Goal: Information Seeking & Learning: Check status

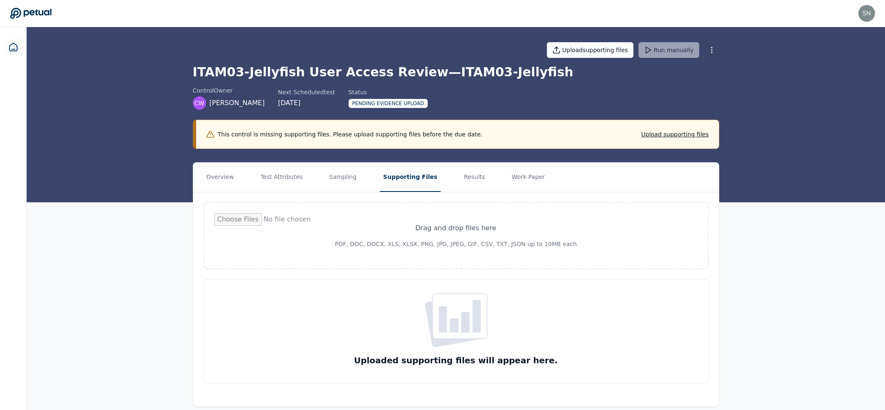
scroll to position [8, 0]
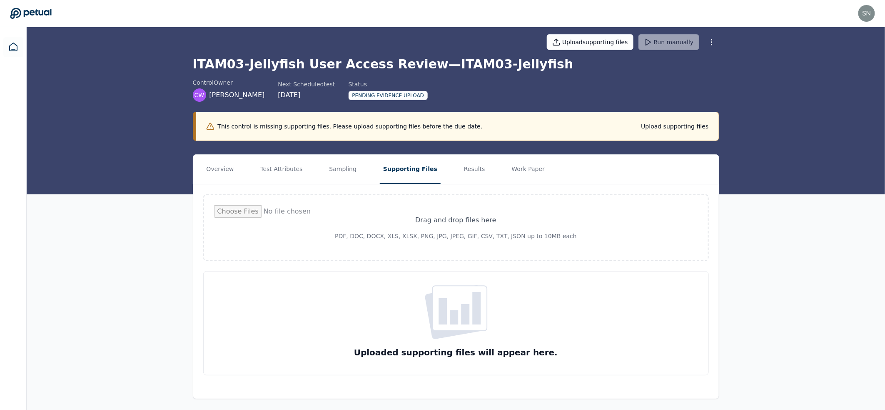
click at [42, 19] on div "snir+klaviyo@petual.ai snir+klaviyo@petual.ai Sign out" at bounding box center [442, 13] width 865 height 17
click at [43, 15] on icon at bounding box center [31, 14] width 42 height 12
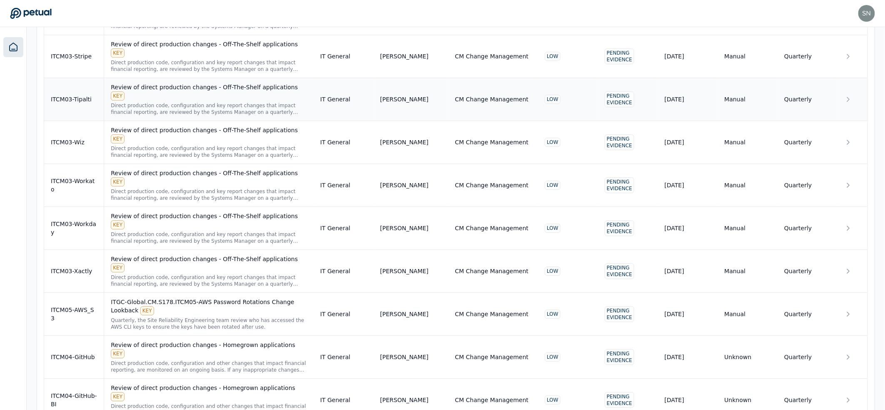
scroll to position [5902, 0]
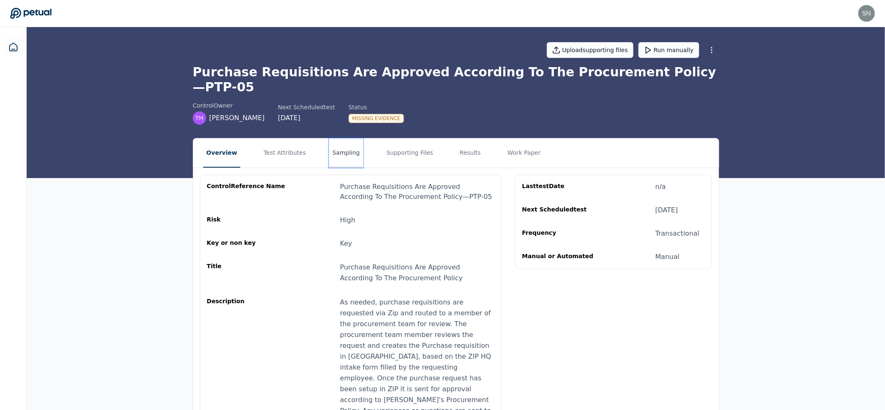
click at [340, 138] on button "Sampling" at bounding box center [346, 152] width 34 height 29
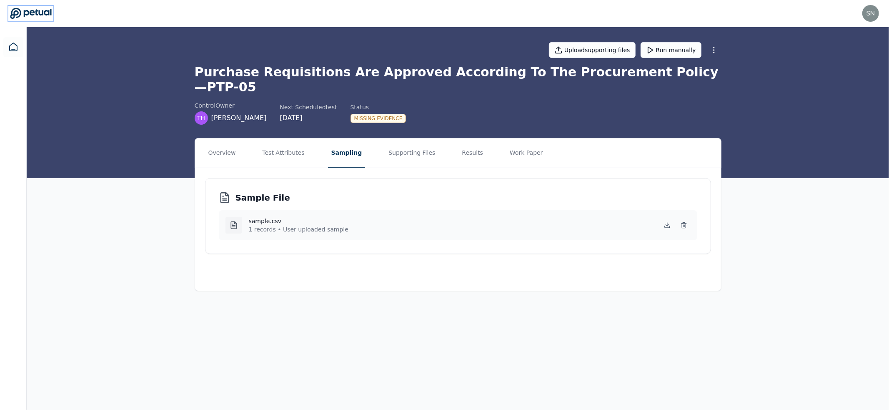
click at [34, 18] on icon at bounding box center [31, 14] width 42 height 12
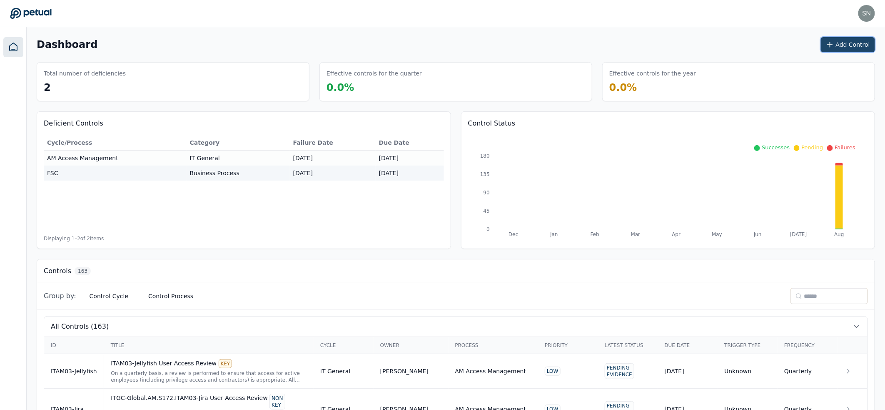
click at [849, 45] on button "Add Control" at bounding box center [848, 44] width 54 height 15
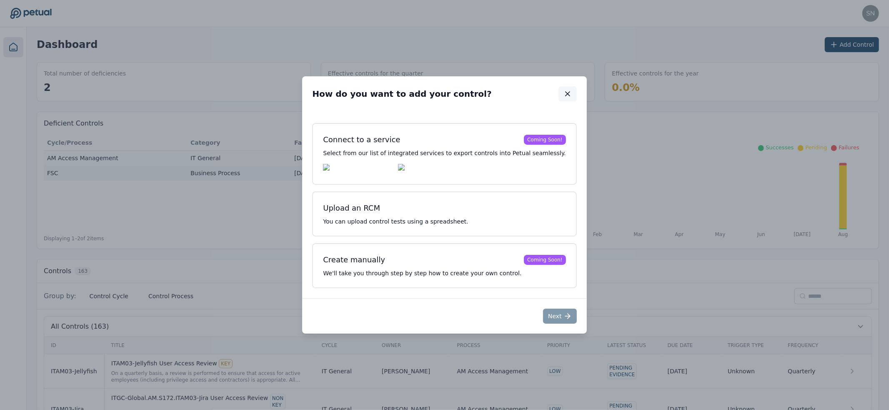
click at [563, 96] on icon "button" at bounding box center [567, 94] width 8 height 8
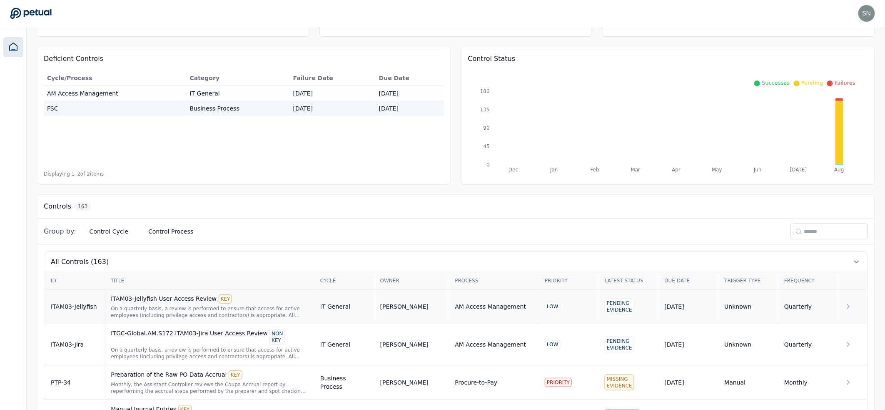
scroll to position [115, 0]
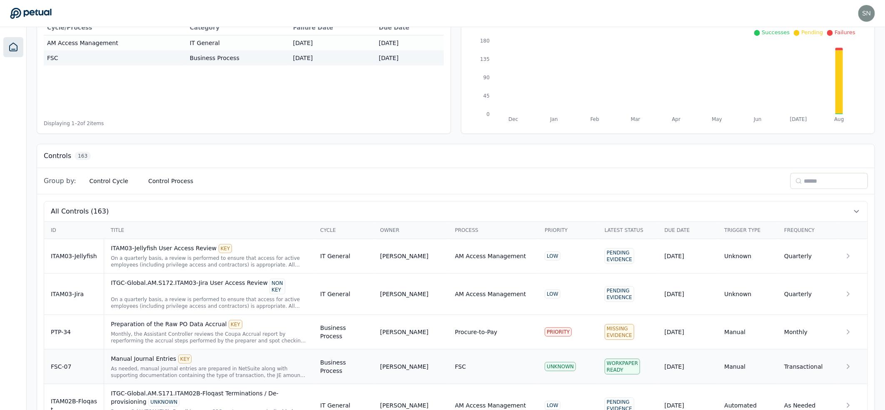
click at [214, 360] on div "Manual Journal Entries KEY As needed, manual journal entries are prepared in Ne…" at bounding box center [209, 366] width 196 height 24
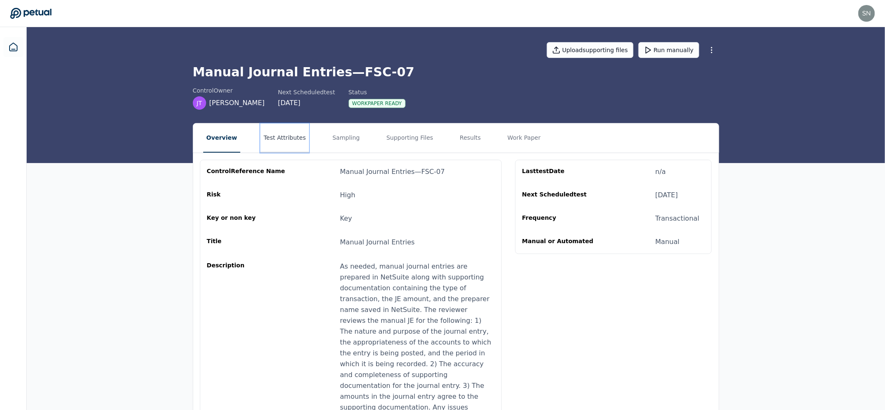
click at [285, 137] on button "Test Attributes" at bounding box center [284, 137] width 49 height 29
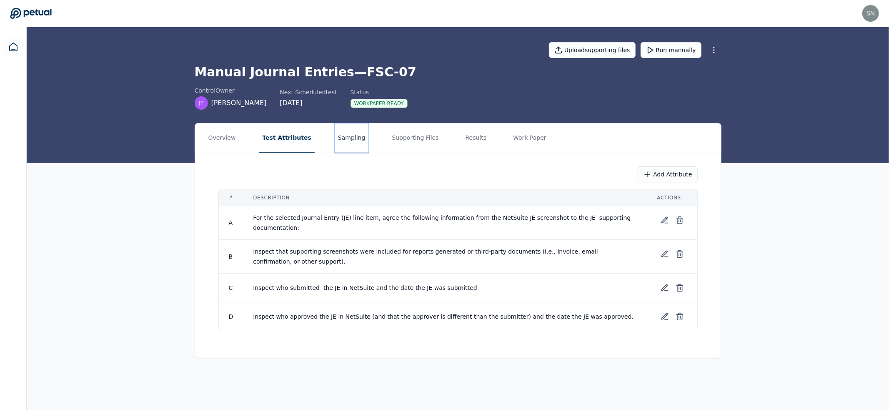
click at [345, 138] on button "Sampling" at bounding box center [352, 137] width 34 height 29
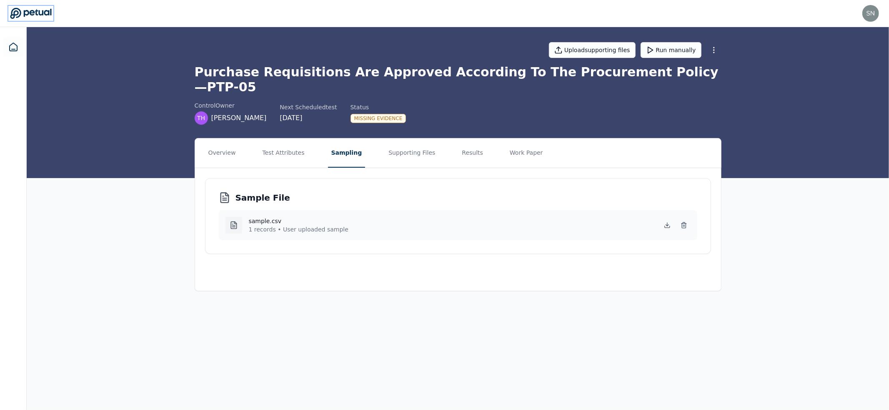
click at [47, 13] on icon at bounding box center [31, 14] width 42 height 12
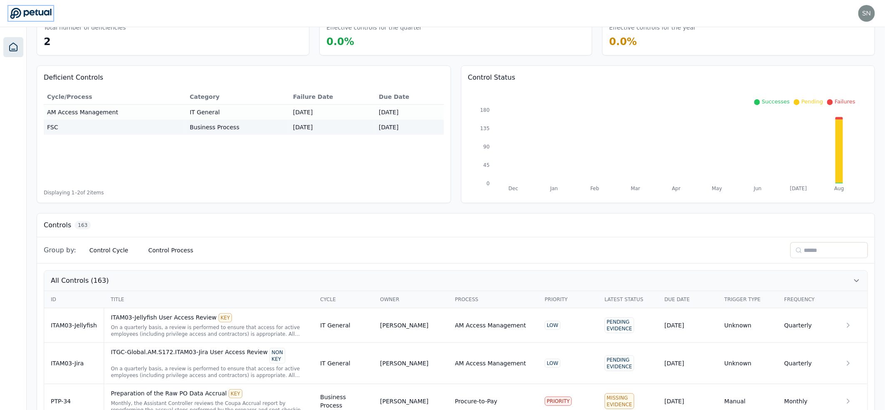
scroll to position [50, 0]
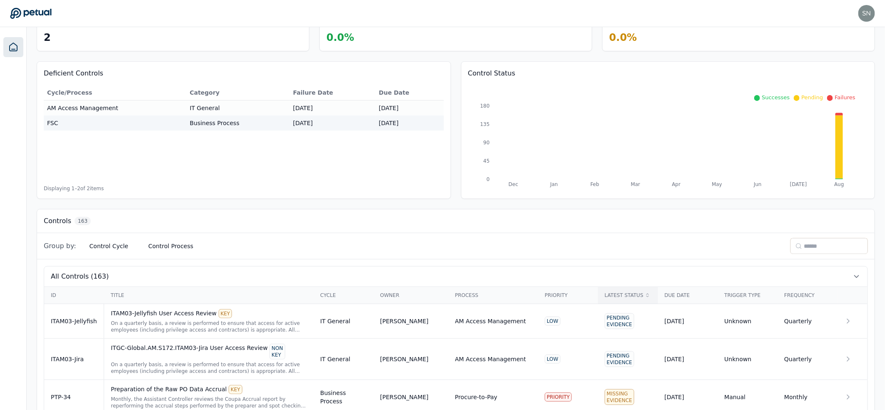
click at [623, 293] on div "Latest Status" at bounding box center [628, 295] width 47 height 7
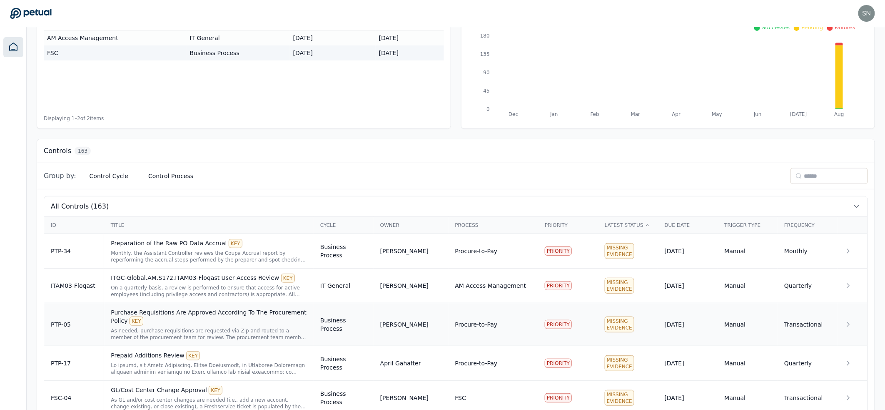
scroll to position [121, 0]
click at [188, 243] on div "Preparation of the Raw PO Data Accrual KEY" at bounding box center [209, 242] width 196 height 9
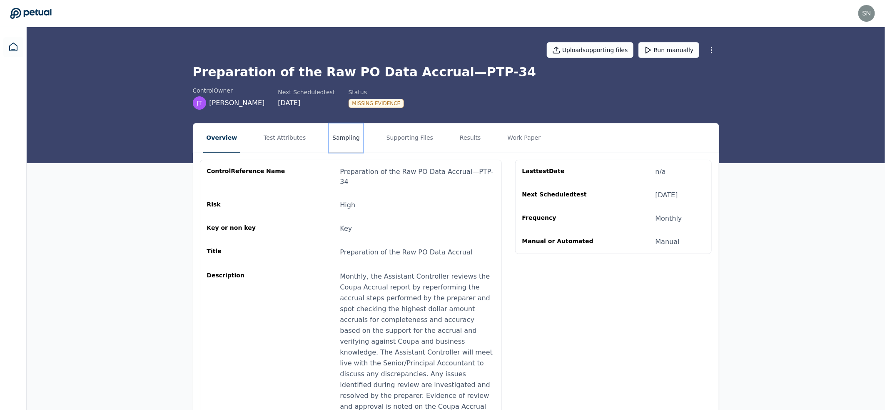
click at [348, 141] on button "Sampling" at bounding box center [346, 137] width 34 height 29
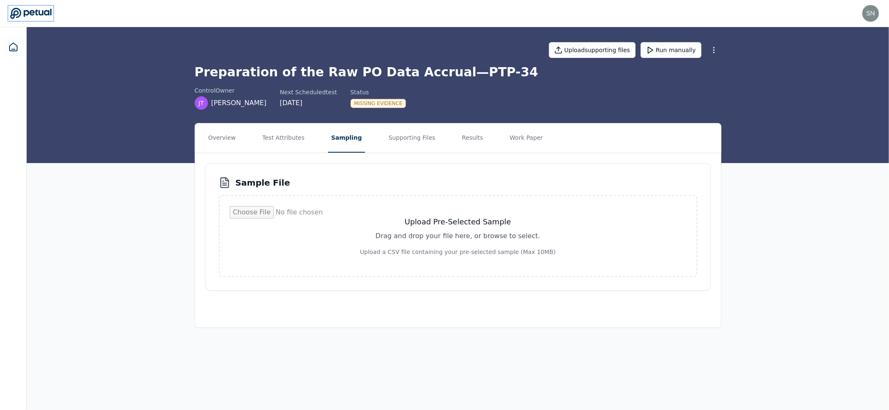
click at [35, 13] on icon at bounding box center [31, 14] width 42 height 12
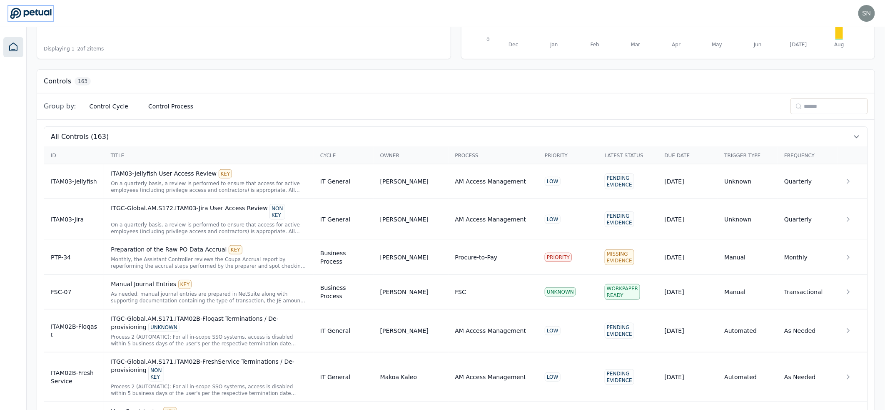
scroll to position [26, 0]
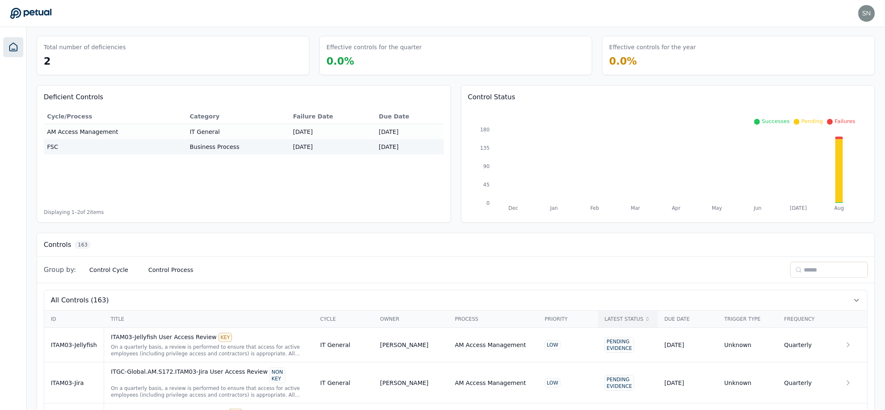
click at [634, 315] on div "Latest Status" at bounding box center [628, 318] width 47 height 7
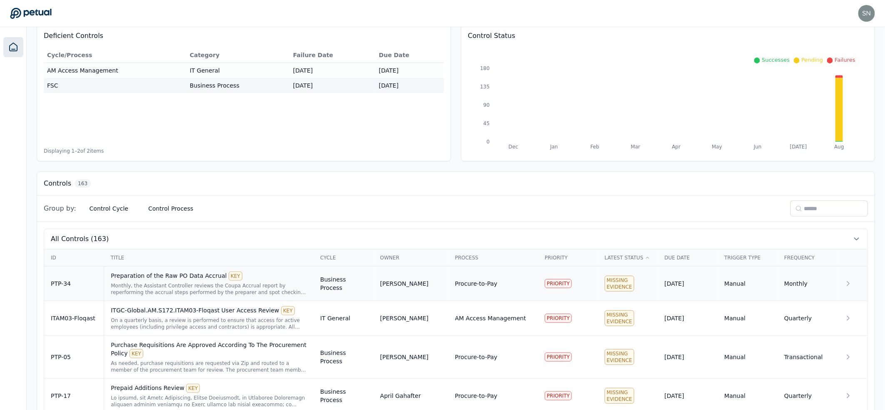
scroll to position [171, 0]
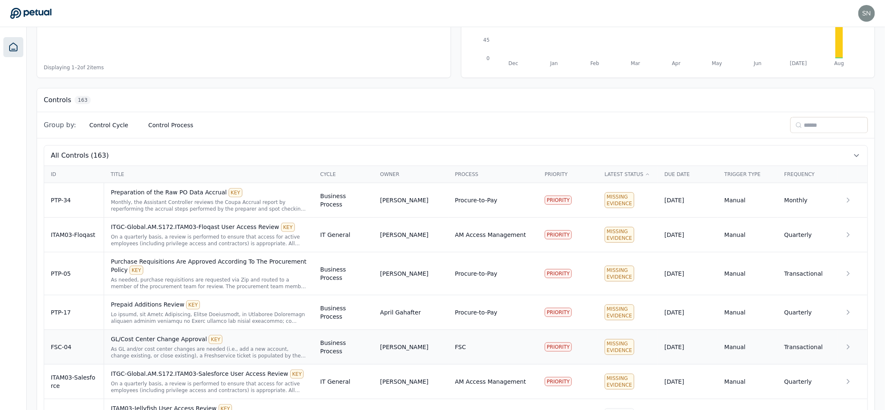
click at [141, 348] on div "As GL and/or cost center changes are needed (i.e., add a new account, change ex…" at bounding box center [209, 351] width 196 height 13
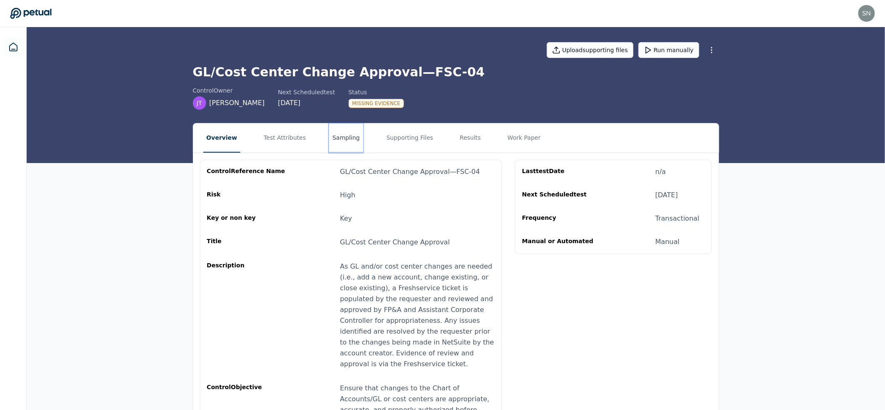
click at [334, 134] on button "Sampling" at bounding box center [346, 137] width 34 height 29
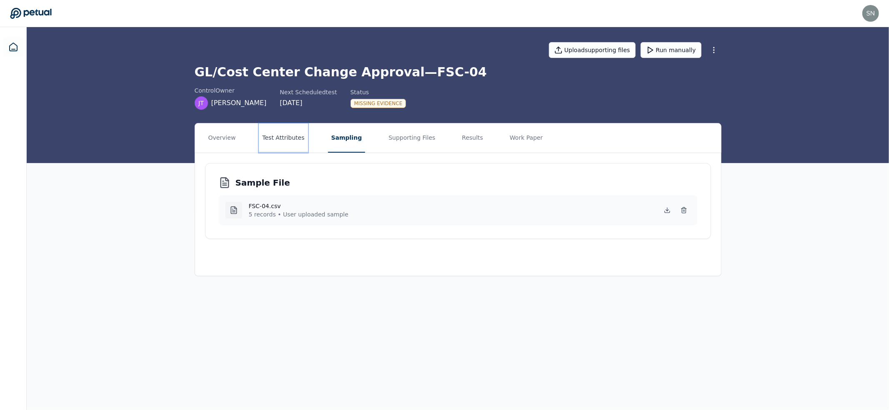
click at [286, 136] on button "Test Attributes" at bounding box center [283, 137] width 49 height 29
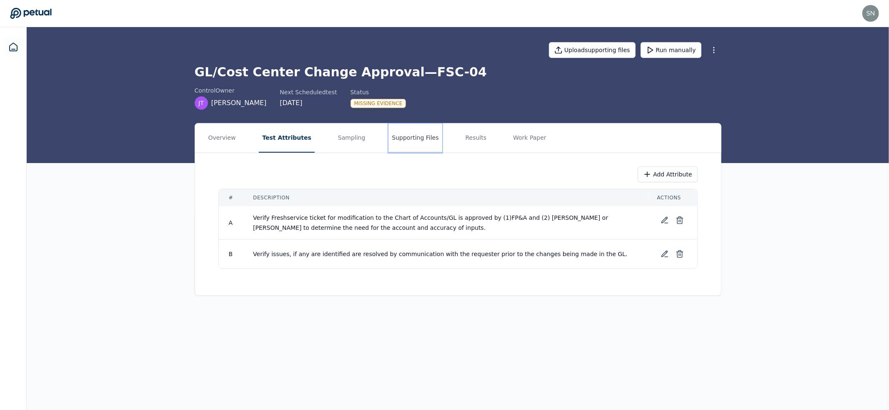
click at [403, 136] on button "Supporting Files" at bounding box center [414, 137] width 53 height 29
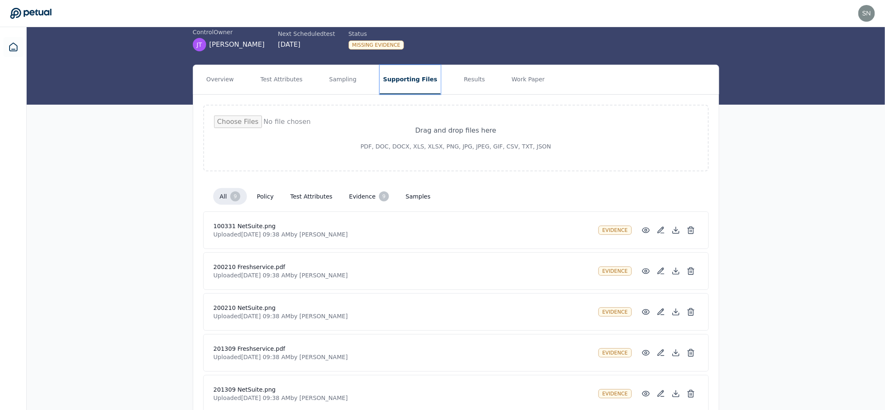
scroll to position [49, 0]
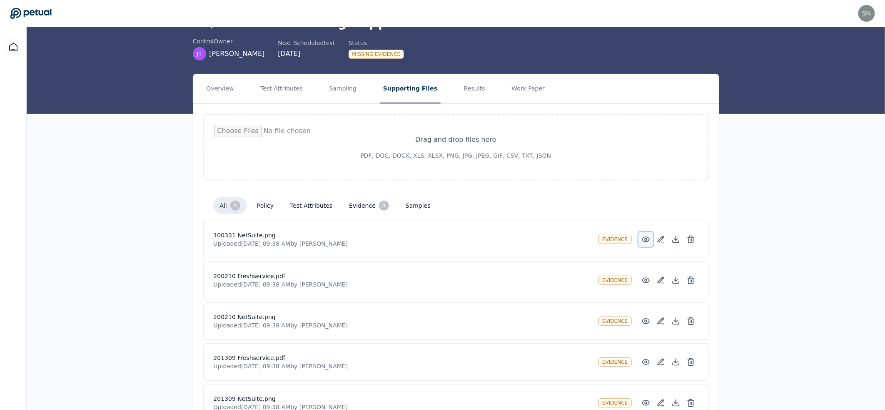
click at [643, 237] on icon at bounding box center [646, 239] width 7 height 5
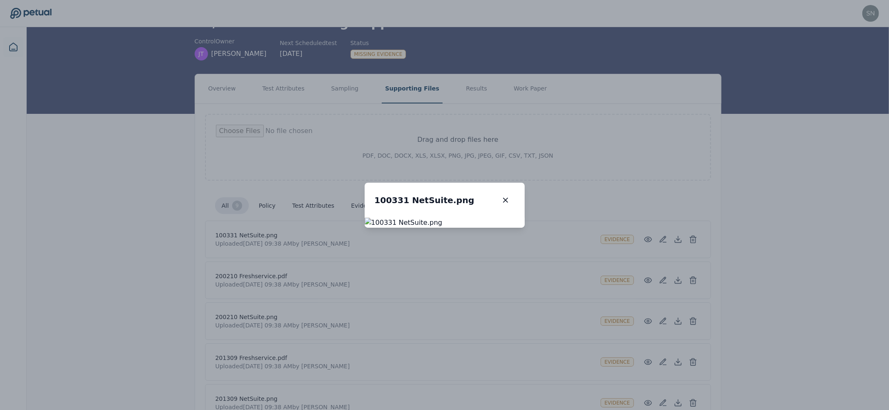
click at [117, 230] on div "100331 NetSuite.png 100331 NetSuite.png" at bounding box center [444, 205] width 889 height 410
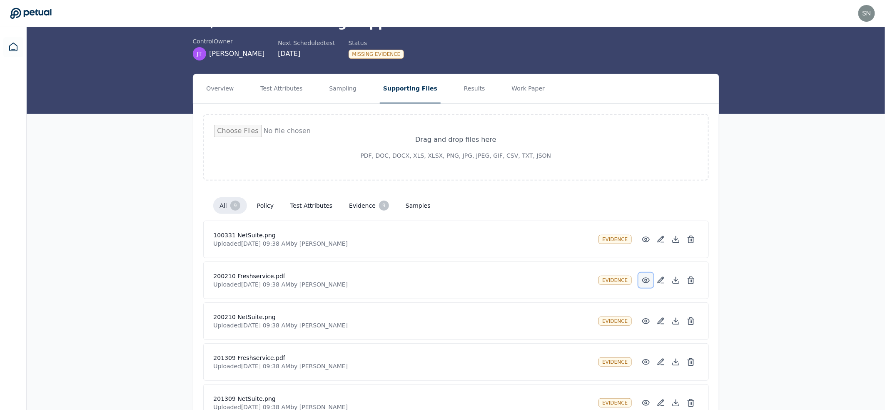
click at [647, 279] on circle at bounding box center [646, 280] width 2 height 2
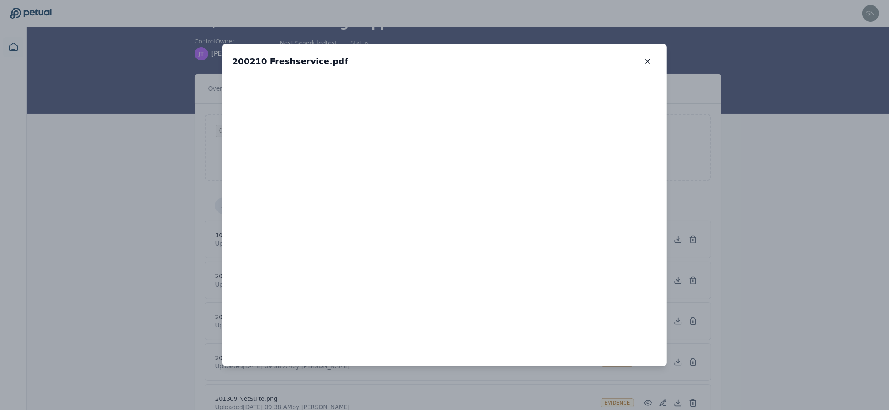
click at [126, 210] on div "200210 Freshservice.pdf 200210 Freshservice.pdf" at bounding box center [444, 205] width 889 height 410
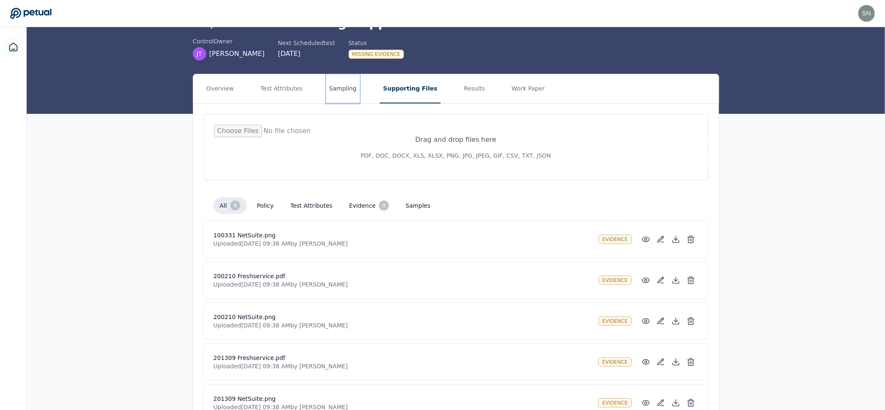
click at [330, 88] on button "Sampling" at bounding box center [343, 88] width 34 height 29
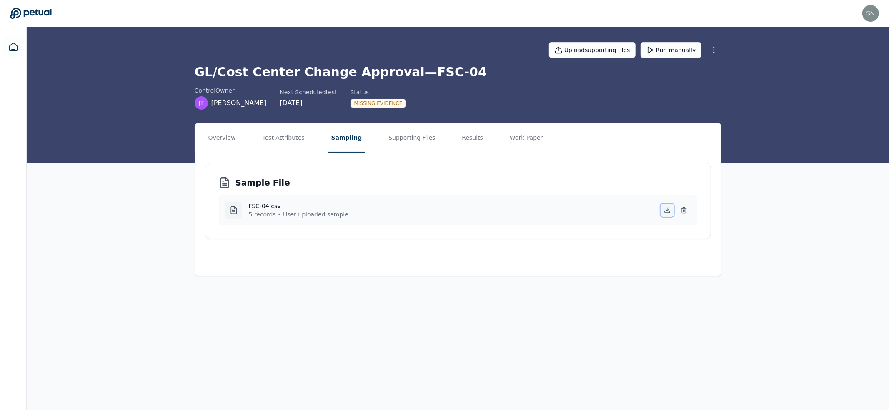
click at [665, 209] on icon at bounding box center [667, 210] width 7 height 7
click at [292, 138] on button "Test Attributes" at bounding box center [283, 137] width 49 height 29
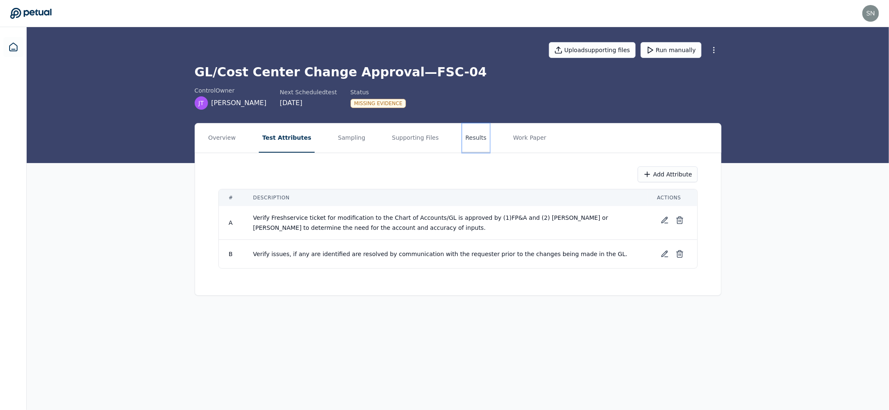
click at [462, 137] on button "Results" at bounding box center [476, 137] width 28 height 29
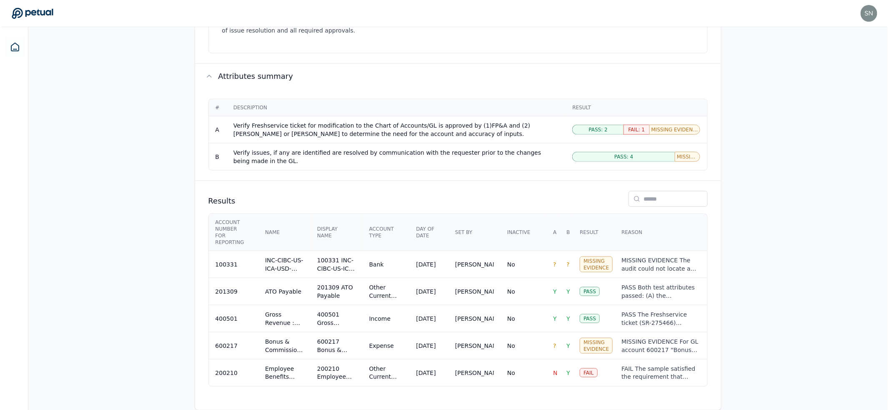
scroll to position [428, 0]
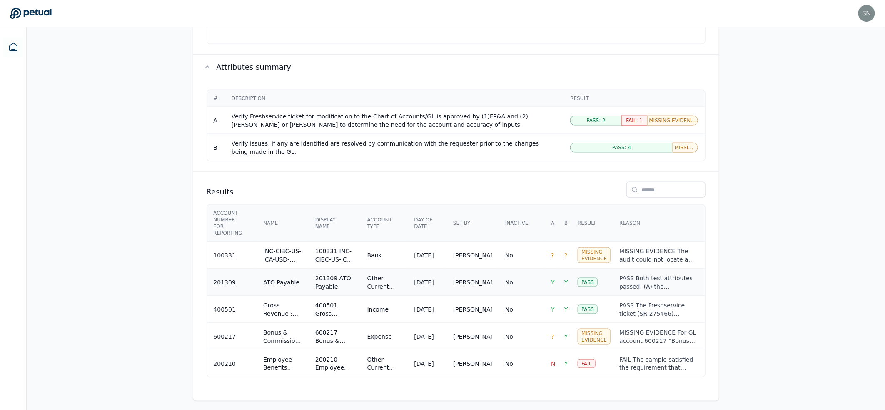
click at [502, 281] on td "No" at bounding box center [522, 282] width 46 height 27
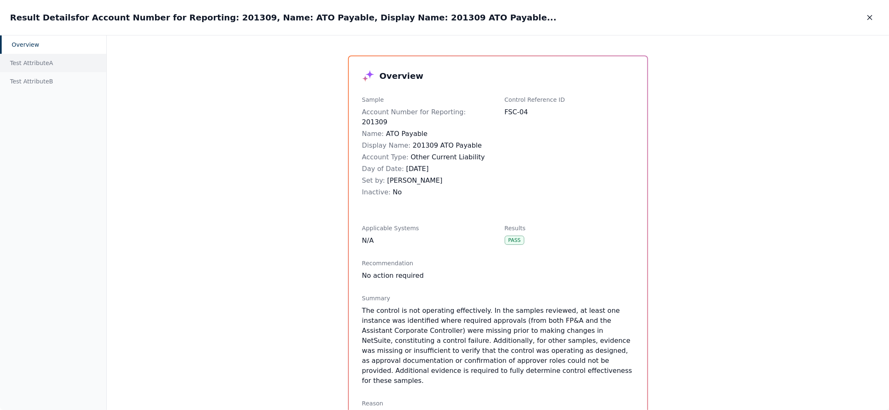
click at [10, 65] on div "Test Attribute A" at bounding box center [53, 63] width 106 height 18
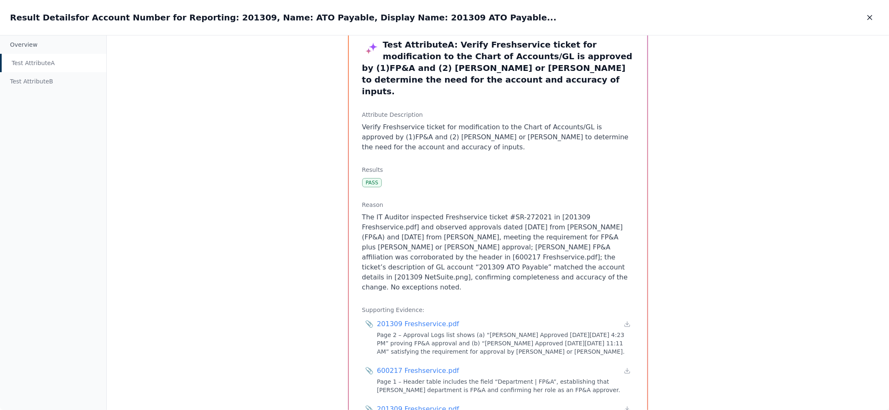
scroll to position [32, 0]
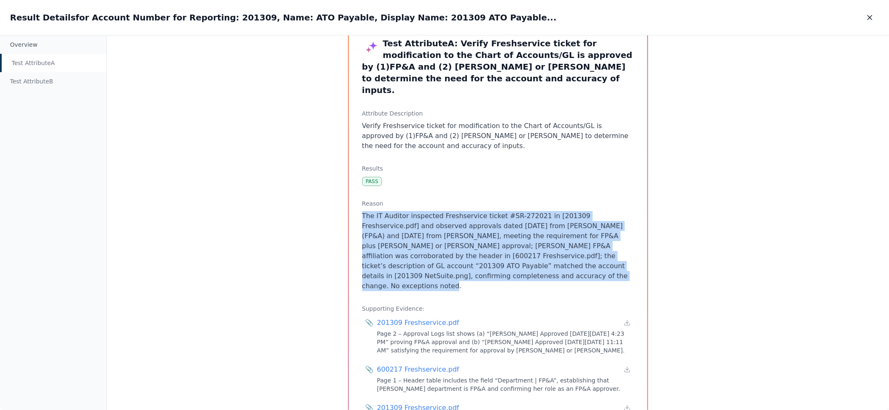
drag, startPoint x: 516, startPoint y: 264, endPoint x: 412, endPoint y: 214, distance: 115.4
click at [395, 199] on div "Reason The IT Auditor inspected Freshservice ticket #SR-272021 in [201309 Fresh…" at bounding box center [498, 245] width 272 height 92
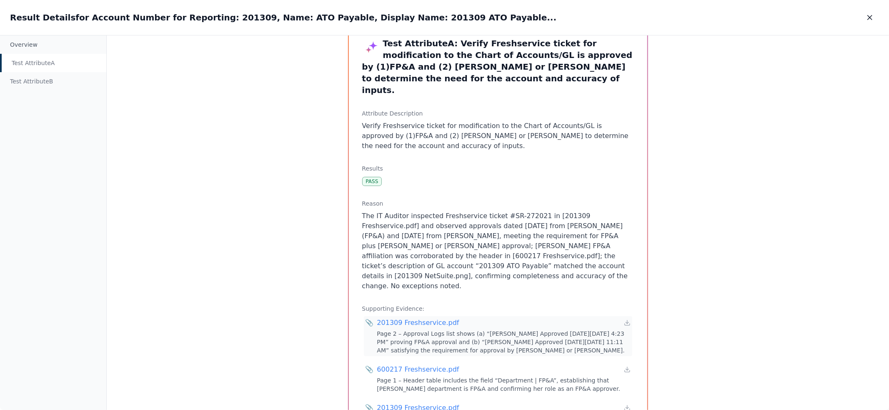
click at [440, 318] on div "201309 Freshservice.pdf" at bounding box center [418, 323] width 82 height 10
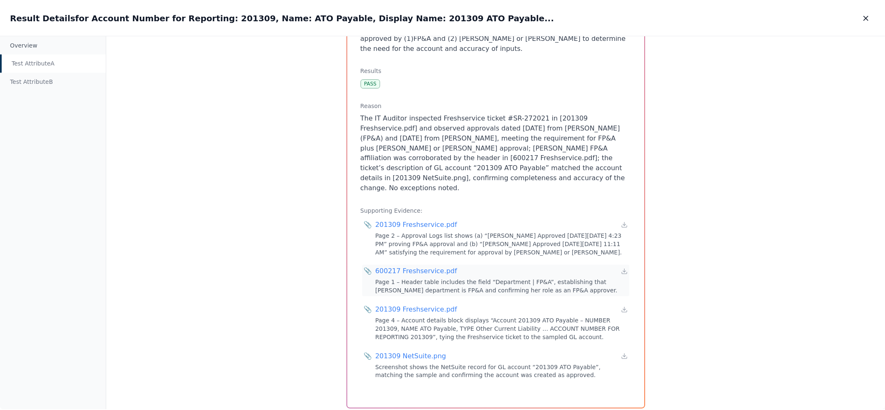
scroll to position [0, 0]
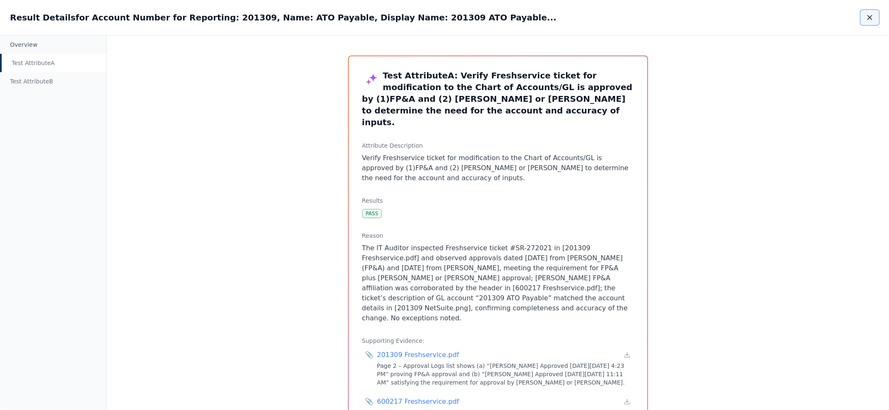
click at [874, 20] on button "button" at bounding box center [869, 17] width 18 height 15
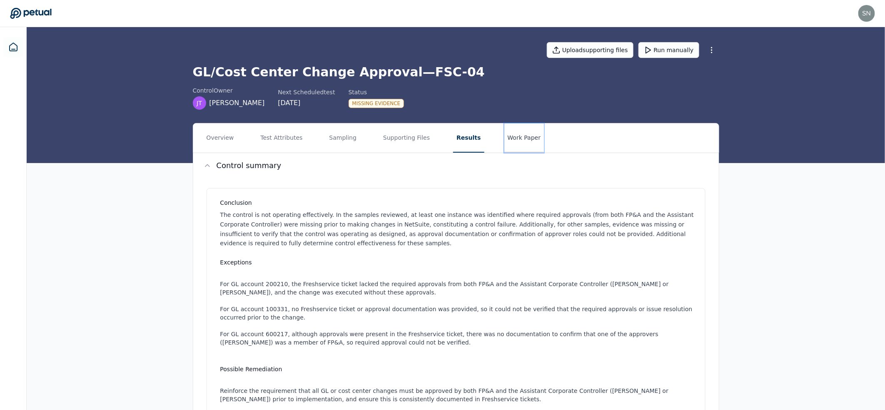
click at [515, 143] on button "Work Paper" at bounding box center [525, 137] width 40 height 29
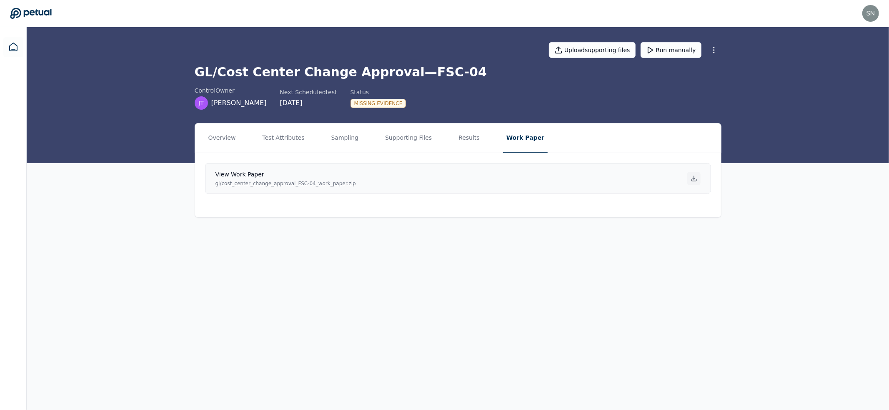
click at [693, 176] on icon at bounding box center [693, 178] width 7 height 7
click at [287, 137] on button "Test Attributes" at bounding box center [283, 137] width 49 height 29
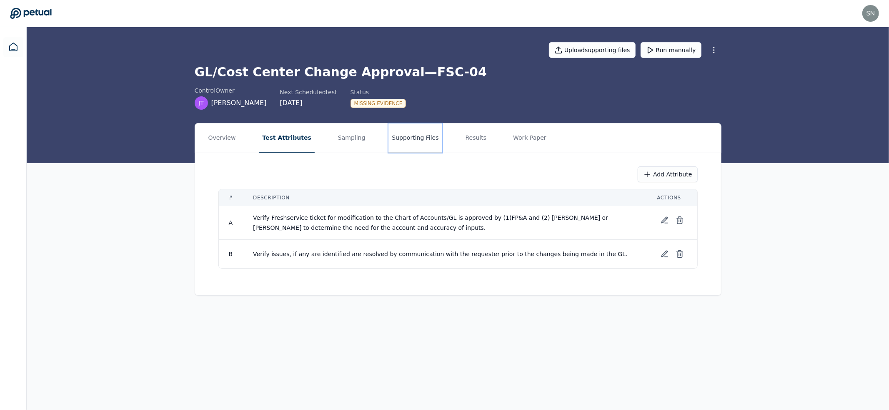
click at [398, 135] on button "Supporting Files" at bounding box center [414, 137] width 53 height 29
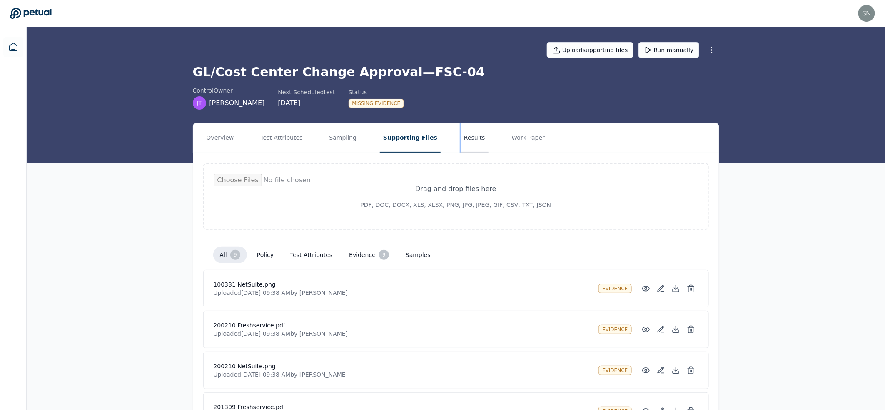
click at [461, 140] on button "Results" at bounding box center [475, 137] width 28 height 29
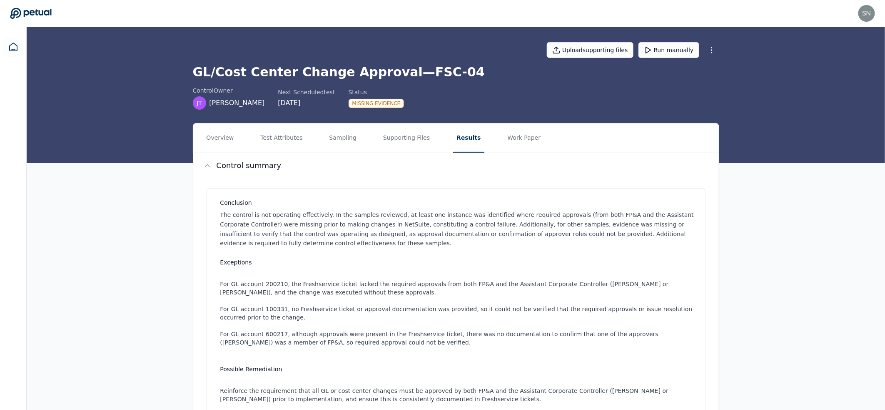
click at [468, 388] on li "Reinforce the requirement that all GL or cost center changes must be approved b…" at bounding box center [457, 394] width 475 height 17
drag, startPoint x: 469, startPoint y: 389, endPoint x: 463, endPoint y: 391, distance: 6.2
click at [463, 391] on li "Reinforce the requirement that all GL or cost center changes must be approved b…" at bounding box center [457, 394] width 475 height 17
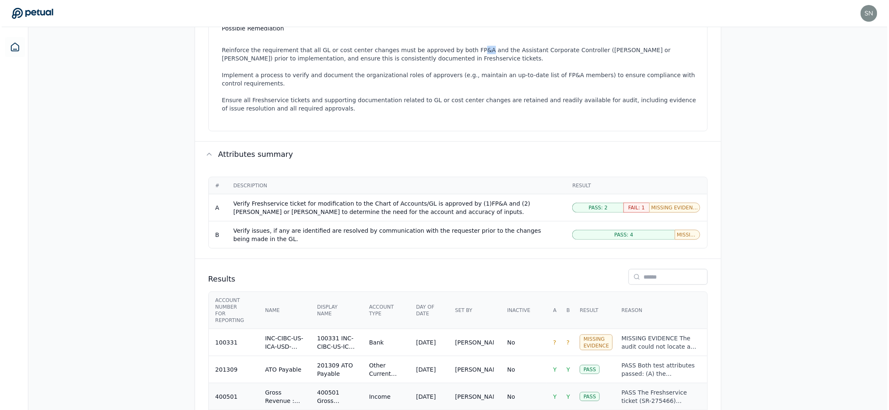
scroll to position [428, 0]
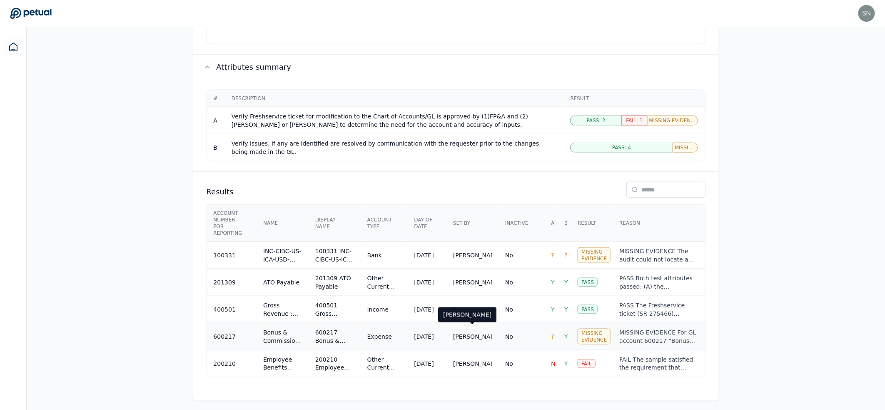
click at [455, 339] on div "Kostas Georgakoulias" at bounding box center [472, 336] width 39 height 8
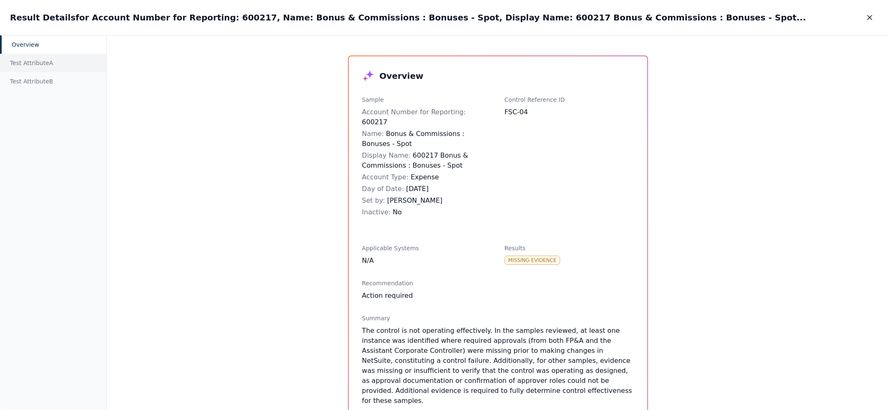
click at [37, 65] on div "Test Attribute A" at bounding box center [53, 63] width 106 height 18
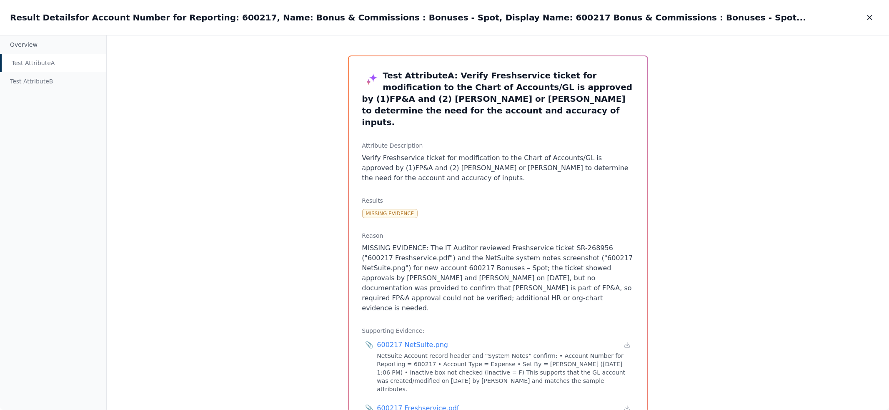
drag, startPoint x: 528, startPoint y: 287, endPoint x: 418, endPoint y: 276, distance: 110.5
click at [418, 276] on p "MISSING EVIDENCE: The IT Auditor reviewed Freshservice ticket SR-268956 ("60021…" at bounding box center [498, 278] width 272 height 70
click at [584, 255] on p "MISSING EVIDENCE: The IT Auditor reviewed Freshservice ticket SR-268956 ("60021…" at bounding box center [498, 278] width 272 height 70
click at [871, 15] on icon "button" at bounding box center [870, 17] width 4 height 4
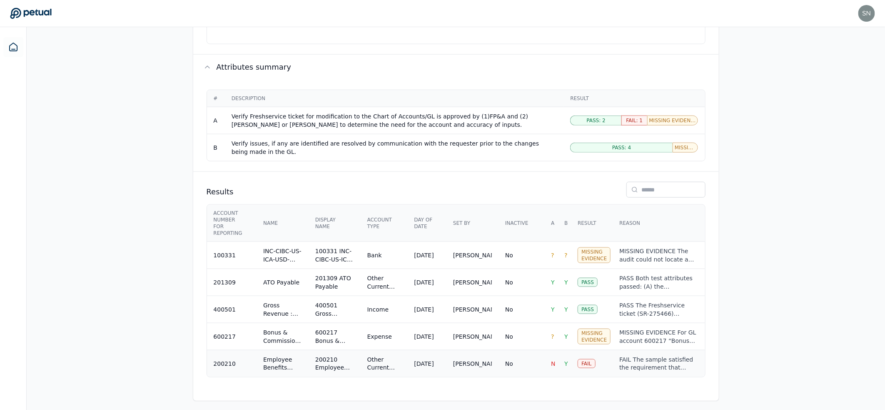
click at [478, 362] on div "Harpreet Mutti" at bounding box center [472, 363] width 39 height 8
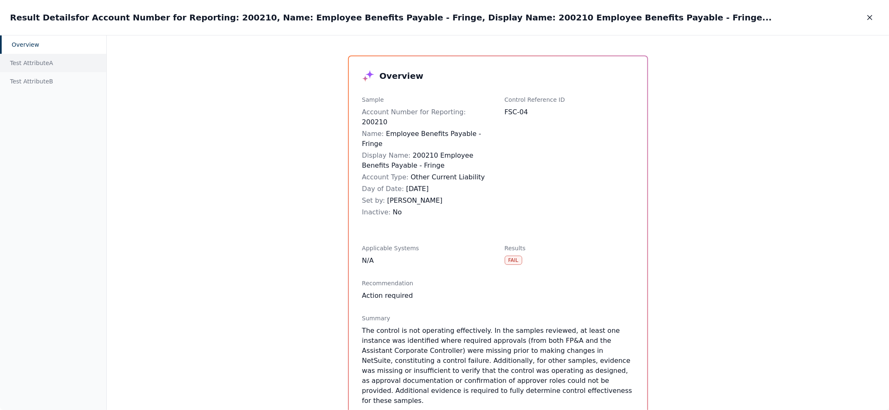
click at [60, 64] on div "Test Attribute A" at bounding box center [53, 63] width 106 height 18
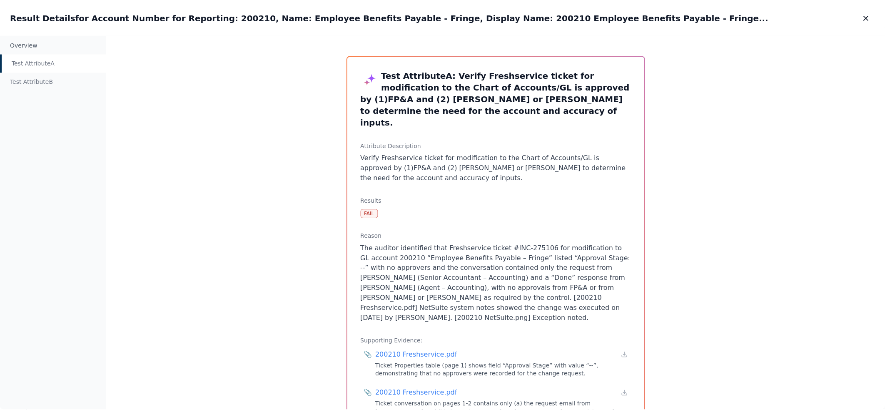
scroll to position [92, 0]
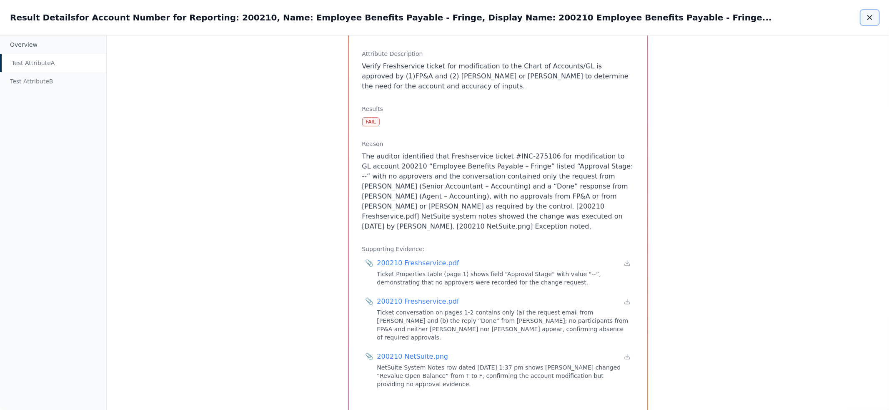
click at [869, 20] on icon "button" at bounding box center [869, 17] width 8 height 8
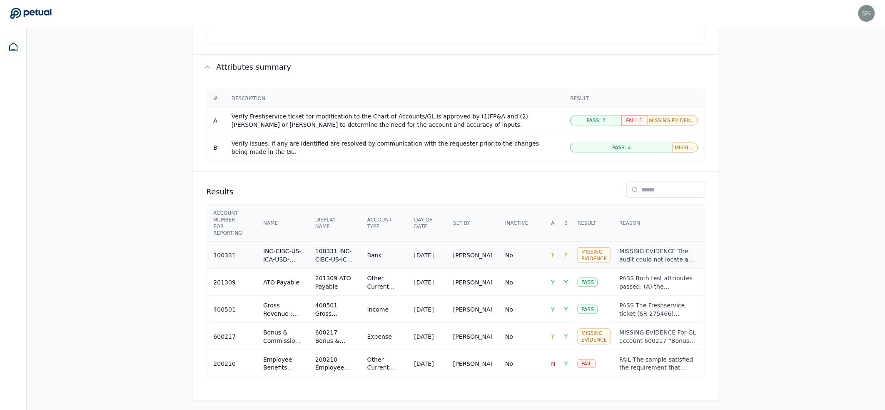
click at [471, 263] on td "Kostas Georgakoulias" at bounding box center [473, 255] width 52 height 27
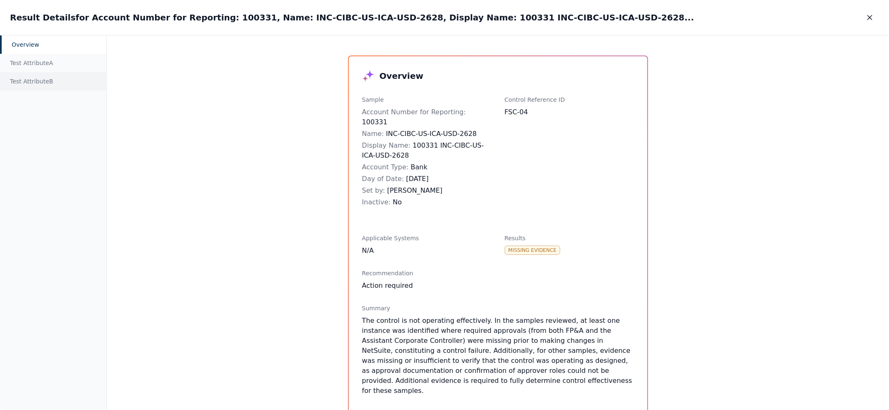
click at [43, 75] on div "Test Attribute B" at bounding box center [53, 81] width 106 height 18
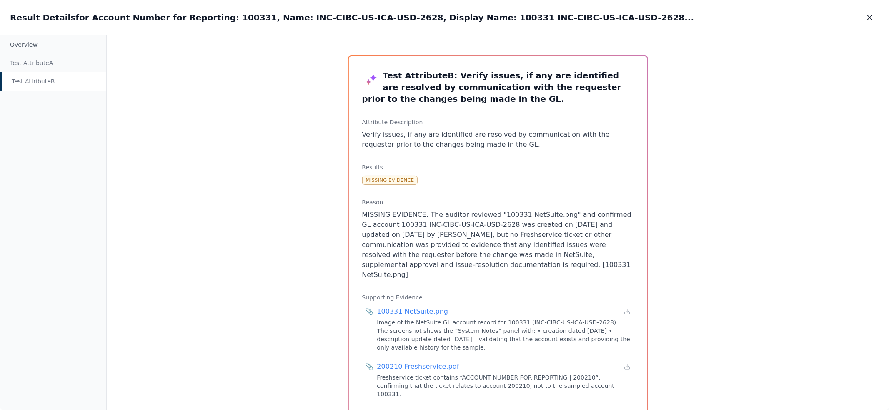
drag, startPoint x: 584, startPoint y: 263, endPoint x: 439, endPoint y: 203, distance: 156.9
click at [440, 203] on div "Reason MISSING EVIDENCE: The auditor reviewed "100331 NetSuite.png" and confirm…" at bounding box center [498, 239] width 272 height 82
click at [577, 260] on p "MISSING EVIDENCE: The auditor reviewed "100331 NetSuite.png" and confirmed GL a…" at bounding box center [498, 245] width 272 height 70
click at [865, 17] on button "button" at bounding box center [869, 17] width 18 height 15
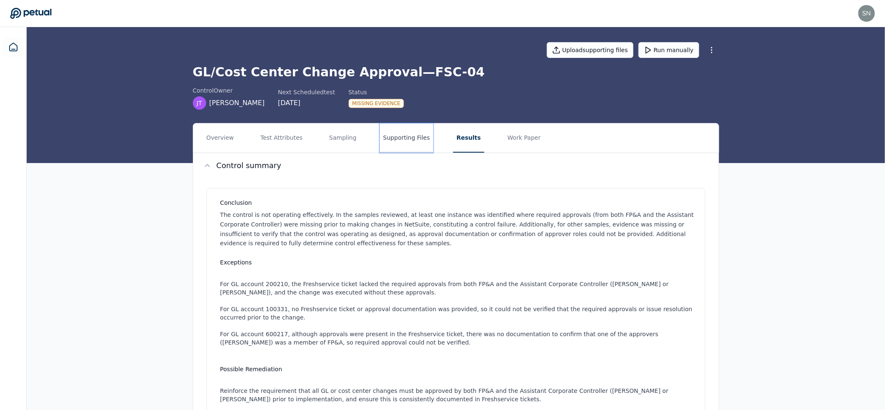
click at [395, 130] on button "Supporting Files" at bounding box center [406, 137] width 53 height 29
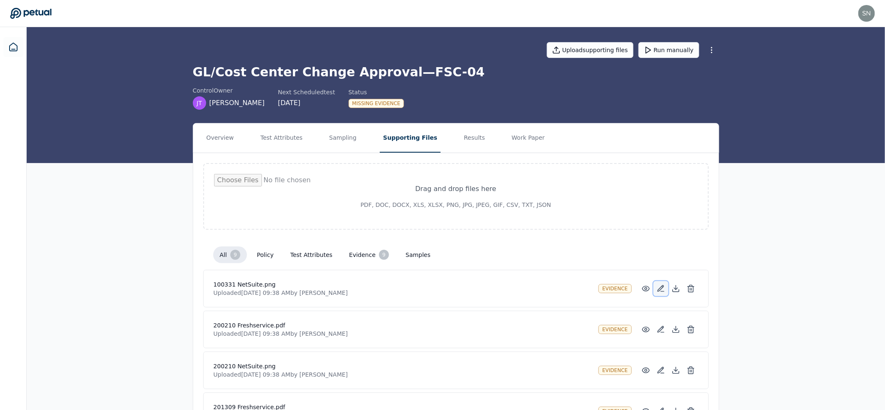
click at [660, 284] on icon at bounding box center [661, 288] width 8 height 8
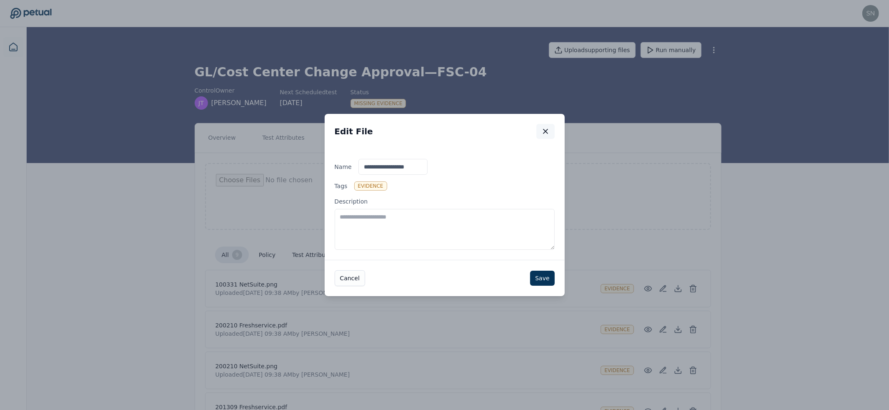
click at [542, 133] on icon "button" at bounding box center [545, 131] width 8 height 8
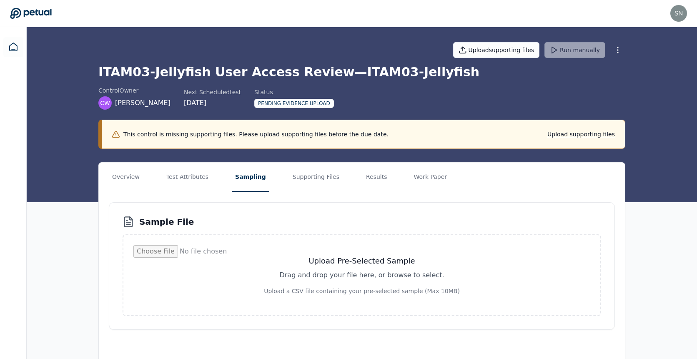
scroll to position [19, 0]
